Goal: Task Accomplishment & Management: Use online tool/utility

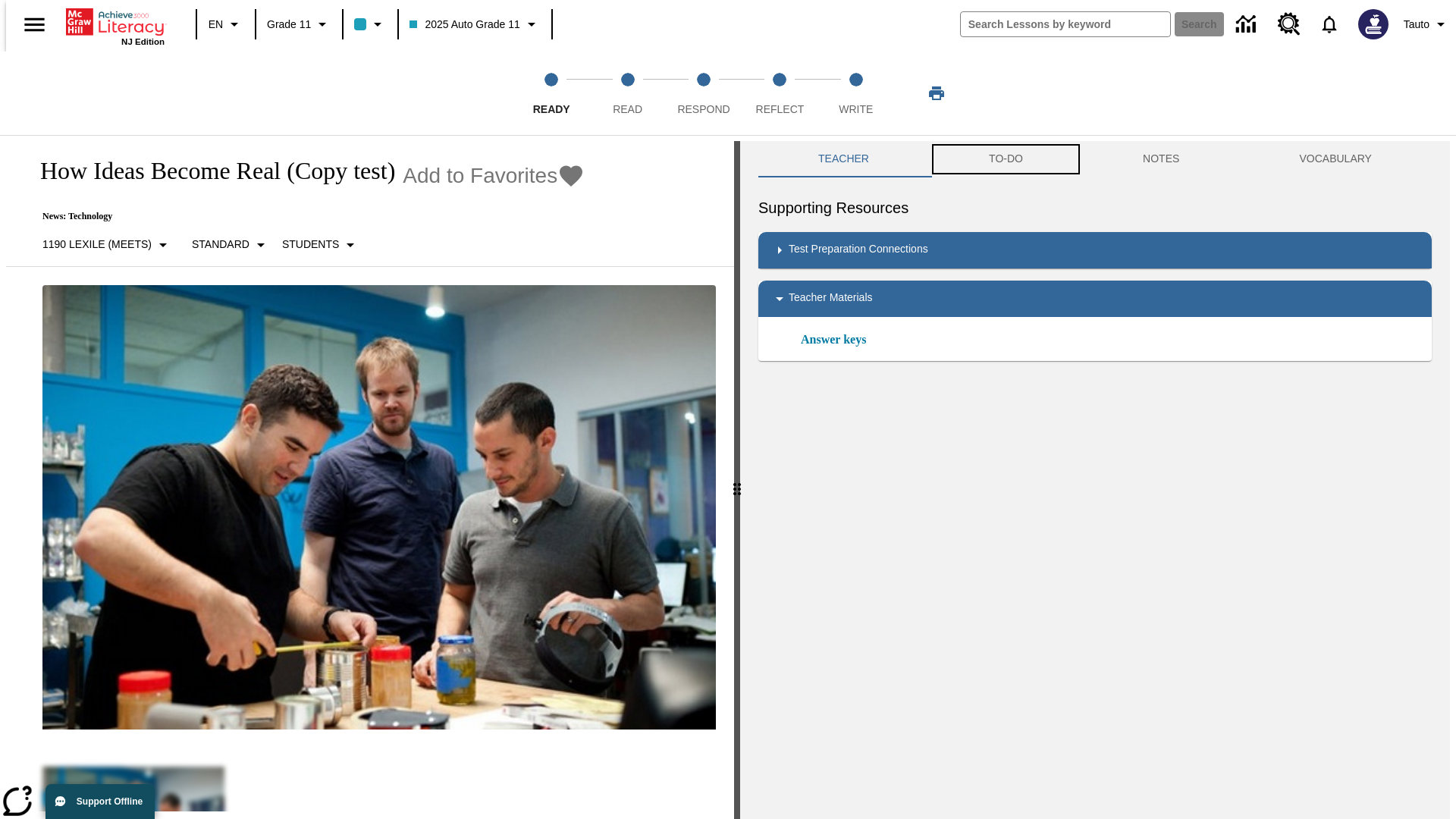
click at [1005, 159] on button "TO-DO" at bounding box center [1006, 159] width 154 height 37
